Goal: Task Accomplishment & Management: Use online tool/utility

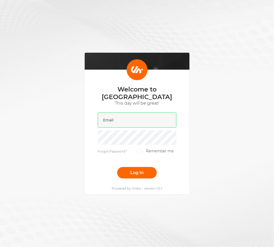
click at [131, 116] on input "email" at bounding box center [137, 120] width 79 height 15
type input "[PERSON_NAME][EMAIL_ADDRESS][DOMAIN_NAME]"
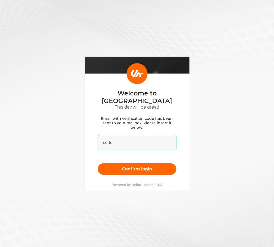
click at [147, 146] on input "text" at bounding box center [137, 142] width 79 height 15
paste input "060268"
type input "060268"
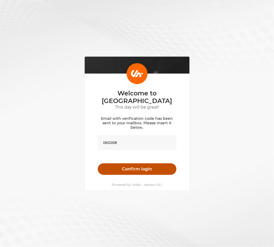
drag, startPoint x: 192, startPoint y: 158, endPoint x: 159, endPoint y: 168, distance: 34.8
click at [192, 158] on div "Welcome to [GEOGRAPHIC_DATA] This day will be great! Email with verification co…" at bounding box center [137, 123] width 274 height 247
click at [157, 168] on button "Confirm login" at bounding box center [137, 170] width 79 height 12
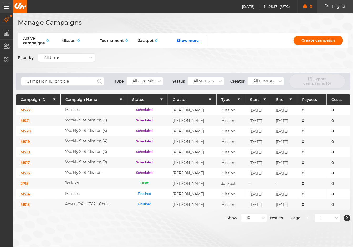
click at [29, 108] on link "MS22" at bounding box center [25, 110] width 10 height 5
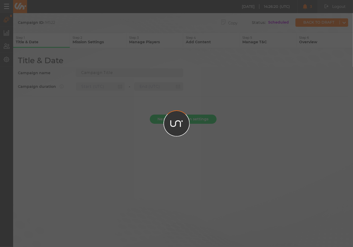
type input "Mission"
type input "[DATE] 13:10"
type input "[DATE] 23:59"
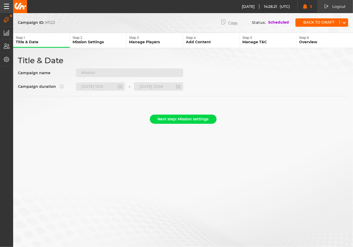
click at [111, 42] on p "Mission Settings" at bounding box center [99, 42] width 54 height 5
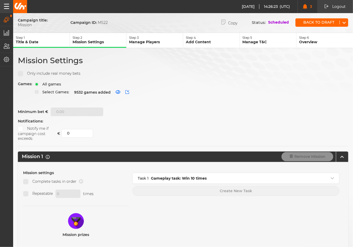
click at [158, 40] on p "Manage Players" at bounding box center [156, 42] width 54 height 5
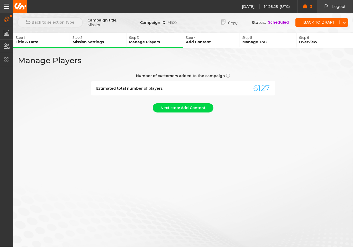
click at [44, 41] on p "Title & Date" at bounding box center [43, 42] width 54 height 5
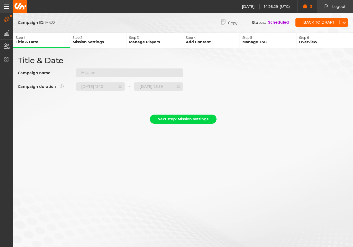
click at [17, 7] on img at bounding box center [20, 6] width 12 height 7
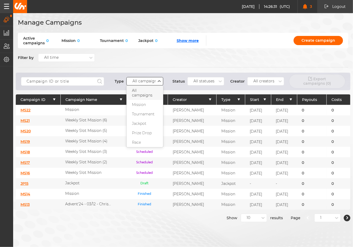
click at [140, 79] on div "All campaigns" at bounding box center [145, 81] width 26 height 4
click at [199, 83] on div "All statuses" at bounding box center [203, 81] width 21 height 4
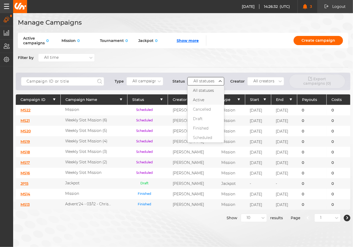
click at [203, 98] on div "Active" at bounding box center [205, 99] width 36 height 9
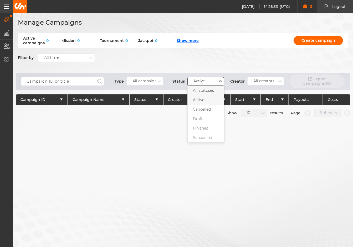
drag, startPoint x: 209, startPoint y: 80, endPoint x: 210, endPoint y: 91, distance: 11.1
click at [209, 80] on div "Active" at bounding box center [201, 81] width 29 height 5
click at [209, 89] on div "All statuses" at bounding box center [205, 90] width 36 height 9
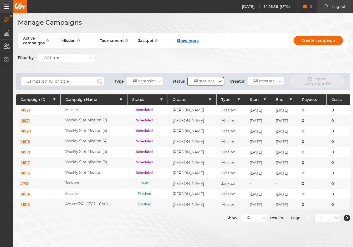
click at [27, 110] on link "MS22" at bounding box center [25, 110] width 10 height 5
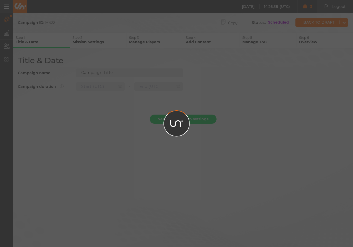
type input "Mission"
type input "[DATE] 13:10"
type input "[DATE] 23:59"
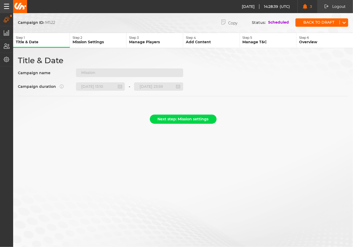
click at [262, 165] on div "Campaign ID: MS22 Copy Status: Scheduled Back to draft Step 1 Title & Date Step…" at bounding box center [176, 123] width 353 height 247
click at [274, 119] on div "Next step: Mission settings" at bounding box center [183, 121] width 330 height 12
